Goal: Task Accomplishment & Management: Manage account settings

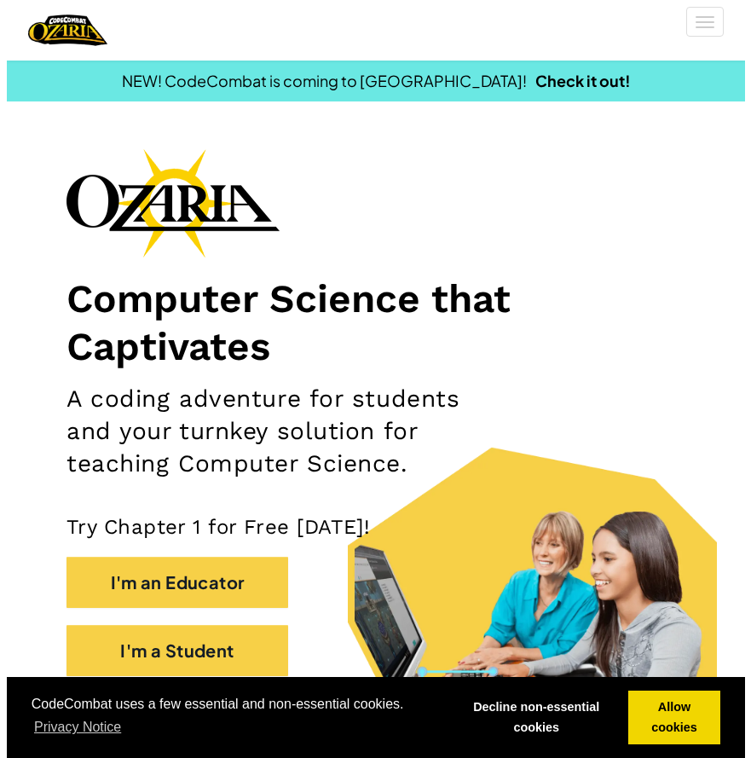
scroll to position [171, 0]
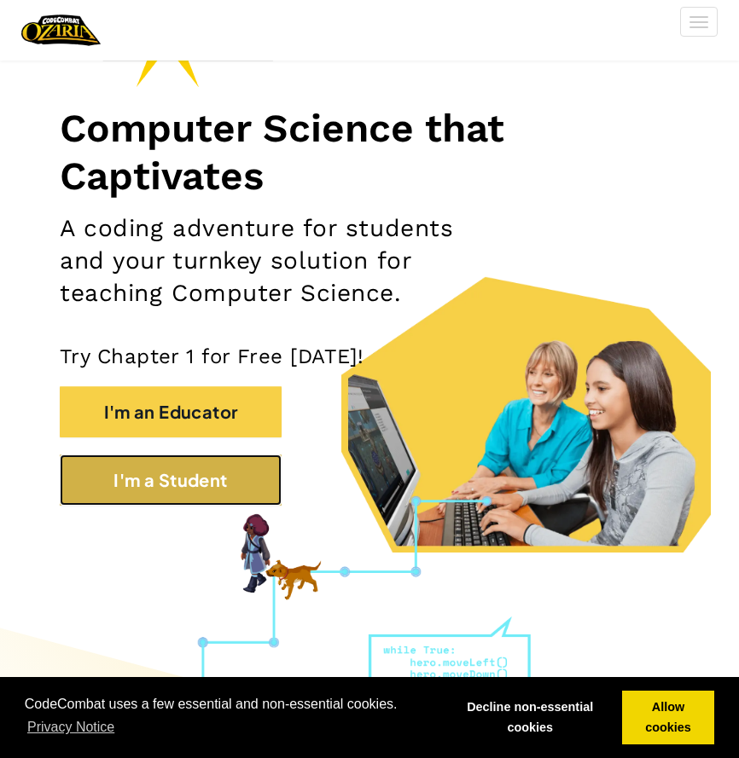
click at [251, 482] on button "I'm a Student" at bounding box center [171, 480] width 222 height 51
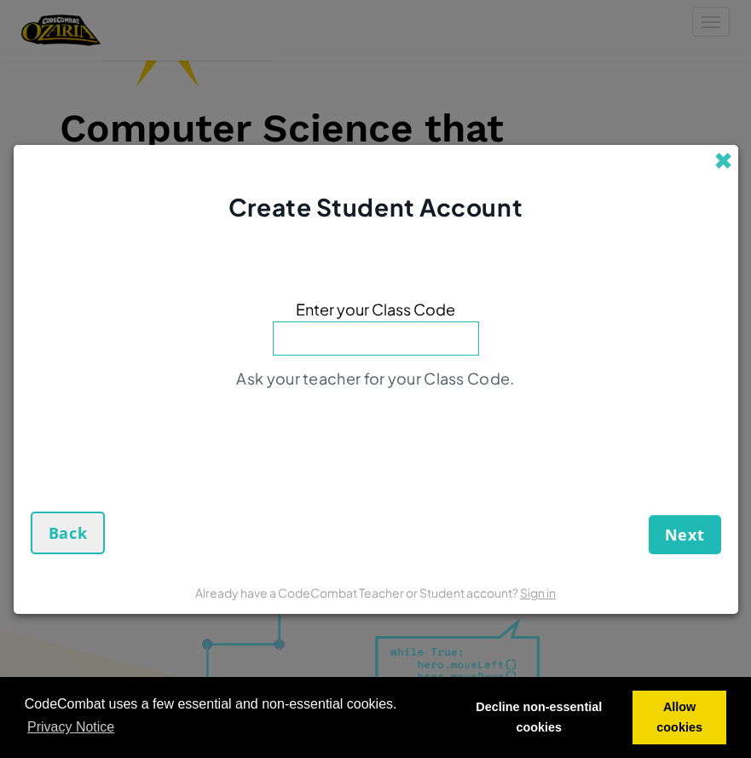
click at [715, 162] on span at bounding box center [724, 161] width 18 height 18
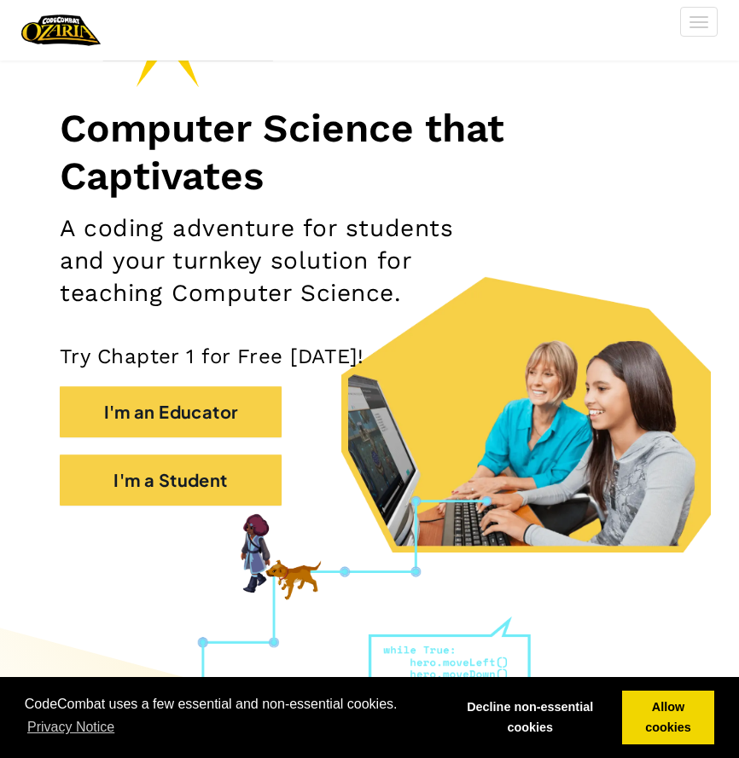
click at [705, 37] on div "Toggle navigation" at bounding box center [370, 30] width 722 height 61
click at [692, 26] on span at bounding box center [698, 27] width 19 height 2
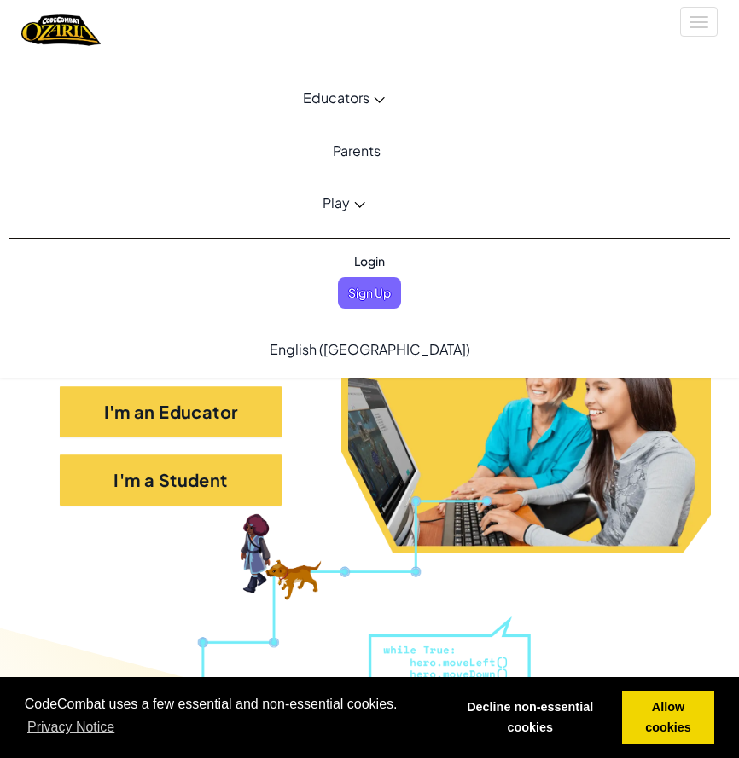
click at [373, 263] on span "Login" at bounding box center [369, 262] width 51 height 32
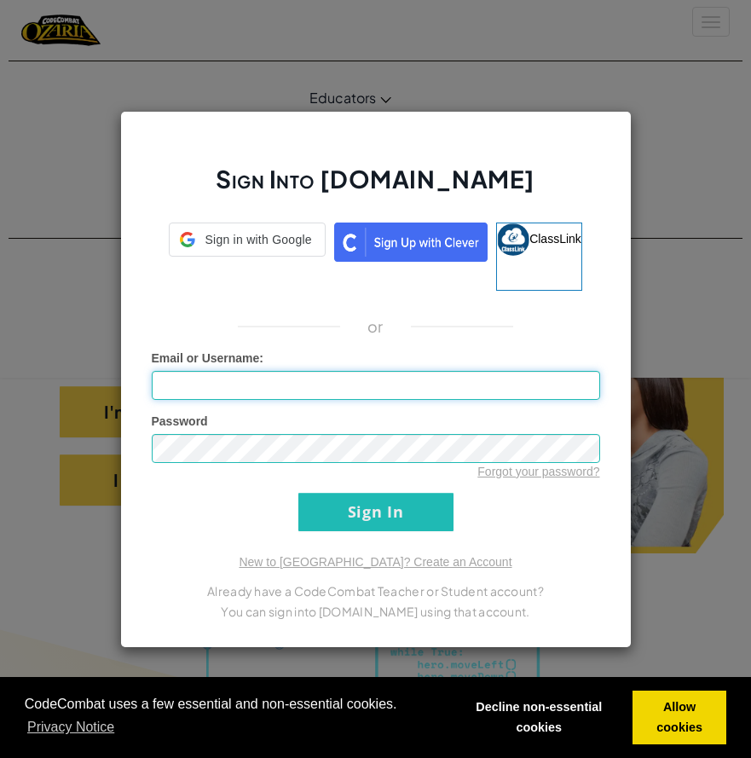
type input "[EMAIL_ADDRESS][PERSON_NAME][DOMAIN_NAME]"
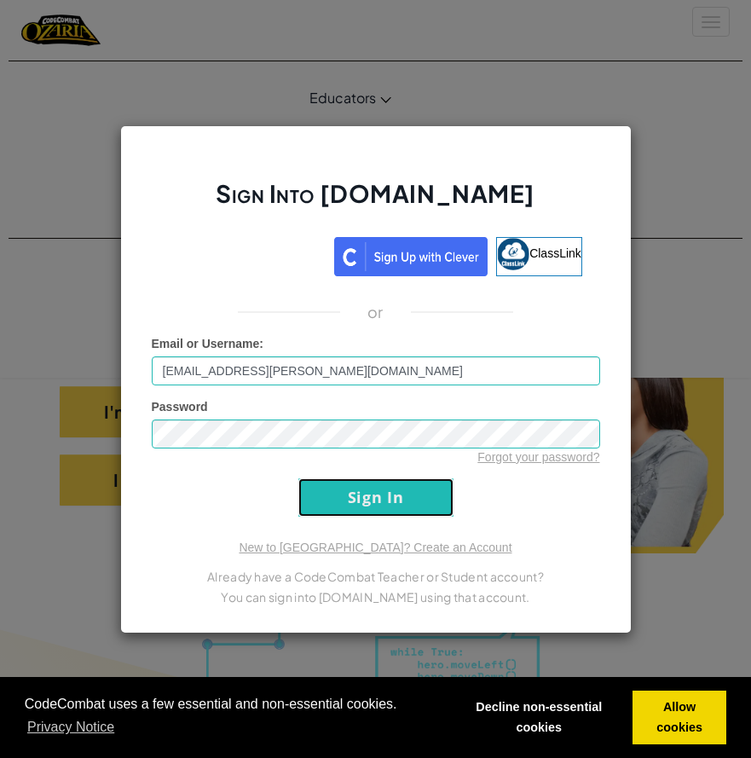
click at [349, 504] on input "Sign In" at bounding box center [376, 498] width 155 height 38
